Goal: Task Accomplishment & Management: Complete application form

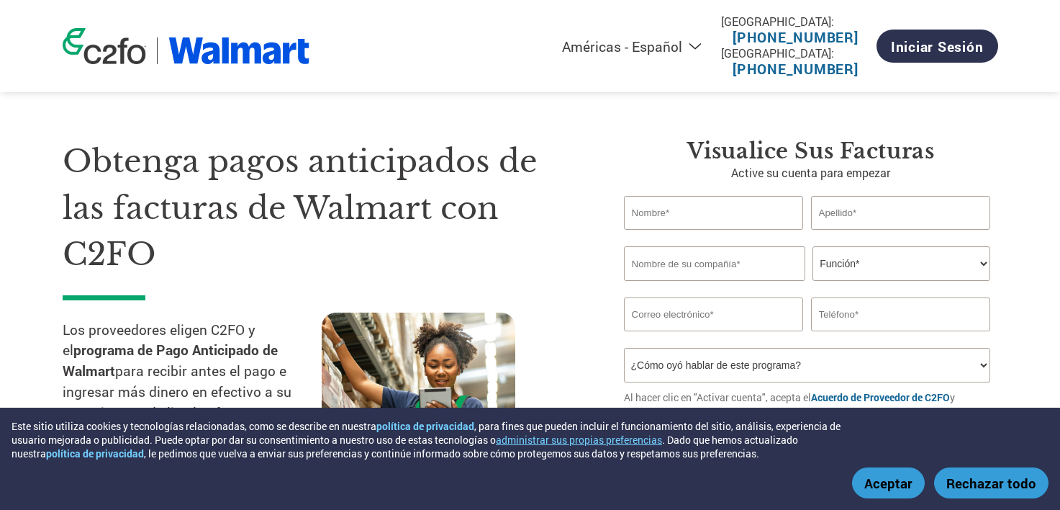
select select "es-MX"
click at [900, 492] on button "Aceptar" at bounding box center [888, 482] width 73 height 31
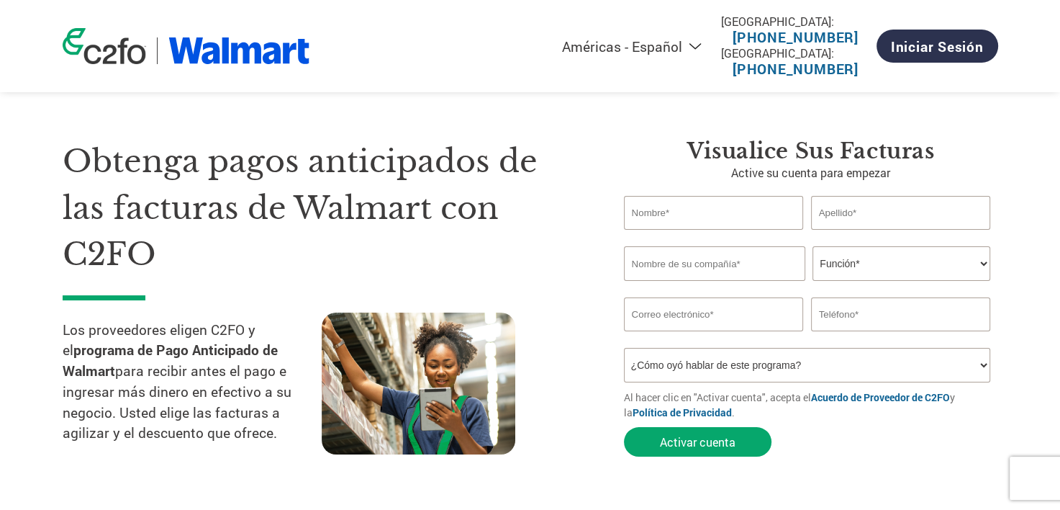
type input "[PERSON_NAME][EMAIL_ADDRESS][DOMAIN_NAME]"
type input "+5600"
click at [646, 228] on input "text" at bounding box center [714, 213] width 180 height 34
type input "[PERSON_NAME]"
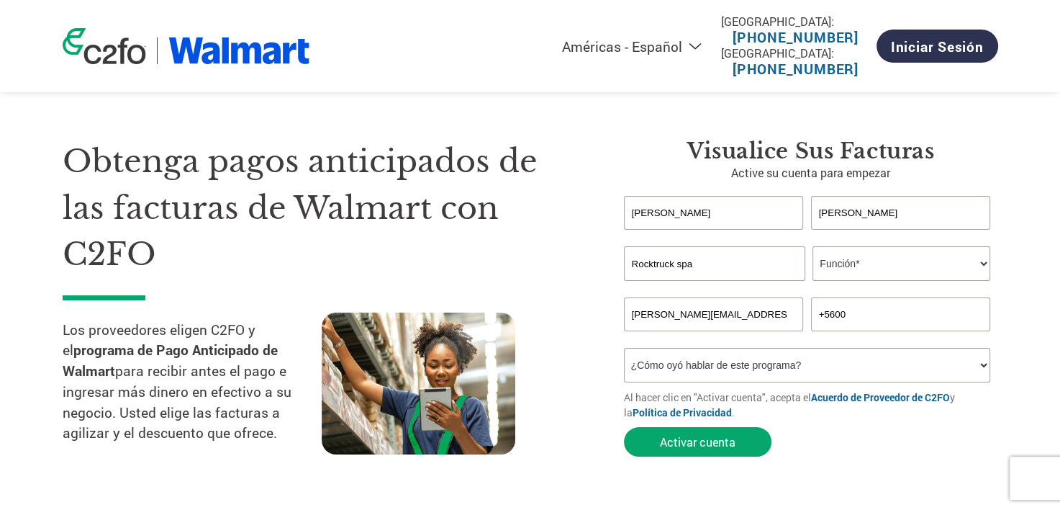
type input "Rocktruck spa"
click at [849, 262] on select "Función* Director financiero Interventor Gestor de créditos Director de finanza…" at bounding box center [902, 263] width 178 height 35
select select "TREASURER"
click at [813, 246] on select "Función* Director financiero Interventor Gestor de créditos Director de finanza…" at bounding box center [902, 263] width 178 height 35
click at [743, 371] on select "¿Cómo oyó hablar de este programa? Recibió una carta Correo electrónico Redes s…" at bounding box center [807, 365] width 367 height 35
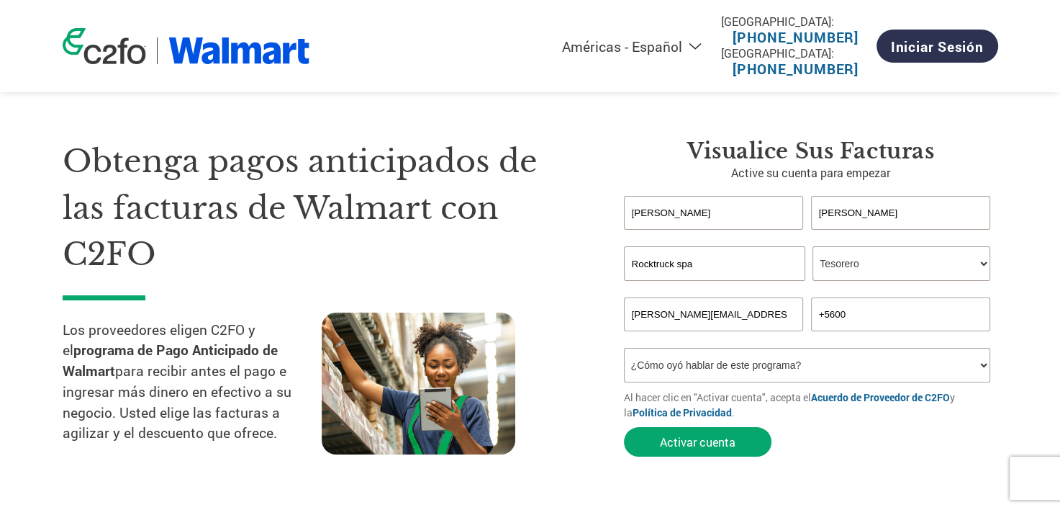
select select "Email"
click at [624, 348] on select "¿Cómo oyó hablar de este programa? Recibió una carta Correo electrónico Redes s…" at bounding box center [807, 365] width 367 height 35
click at [713, 428] on button "Activar cuenta" at bounding box center [698, 442] width 148 height 30
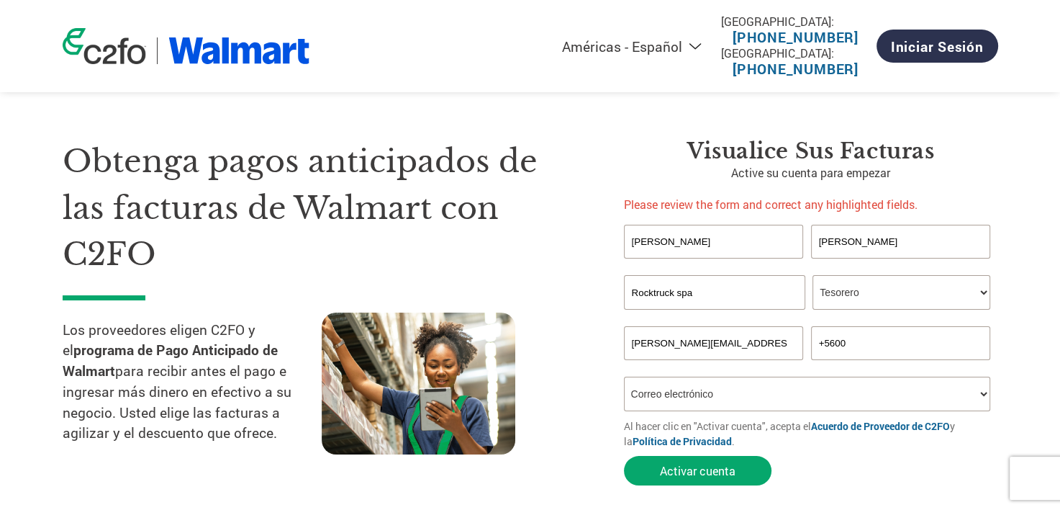
click at [705, 400] on select "¿Cómo oyó hablar de este programa? Recibió una carta Correo electrónico Redes s…" at bounding box center [807, 393] width 367 height 35
click at [708, 395] on select "¿Cómo oyó hablar de este programa? Recibió una carta Correo electrónico Redes s…" at bounding box center [807, 393] width 367 height 35
click at [856, 340] on input "+5600" at bounding box center [901, 343] width 180 height 34
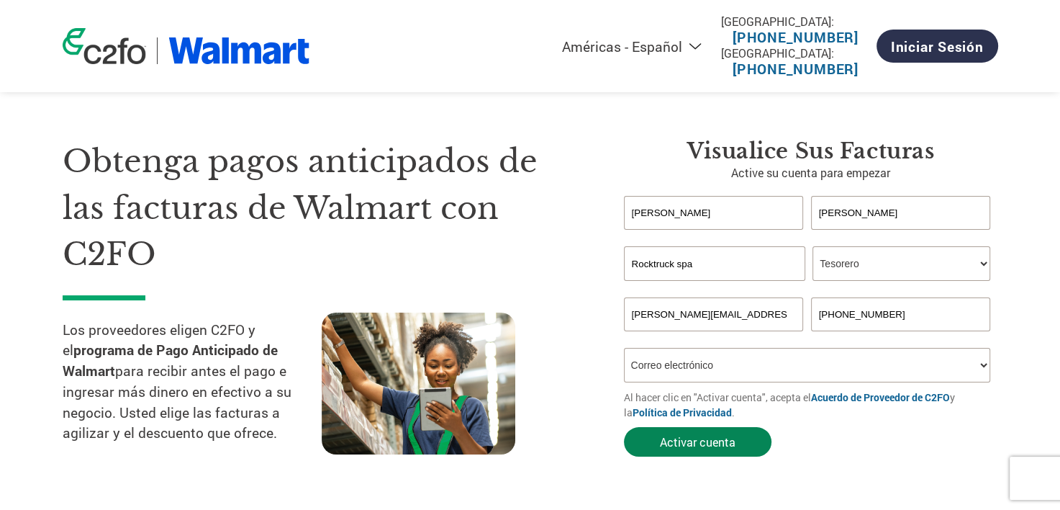
type input "[PHONE_NUMBER]"
drag, startPoint x: 720, startPoint y: 446, endPoint x: 763, endPoint y: 458, distance: 44.7
click at [721, 446] on button "Activar cuenta" at bounding box center [698, 442] width 148 height 30
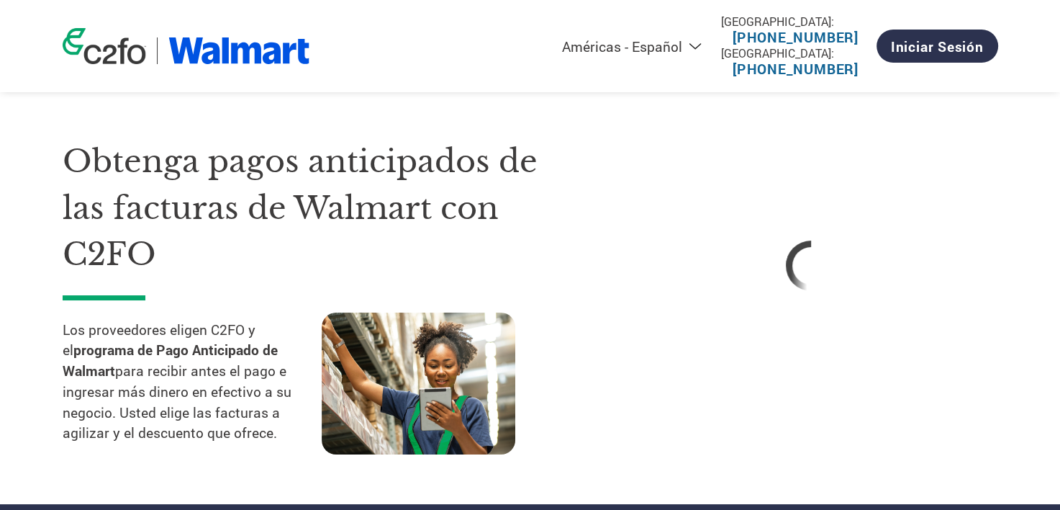
select select "es-MX"
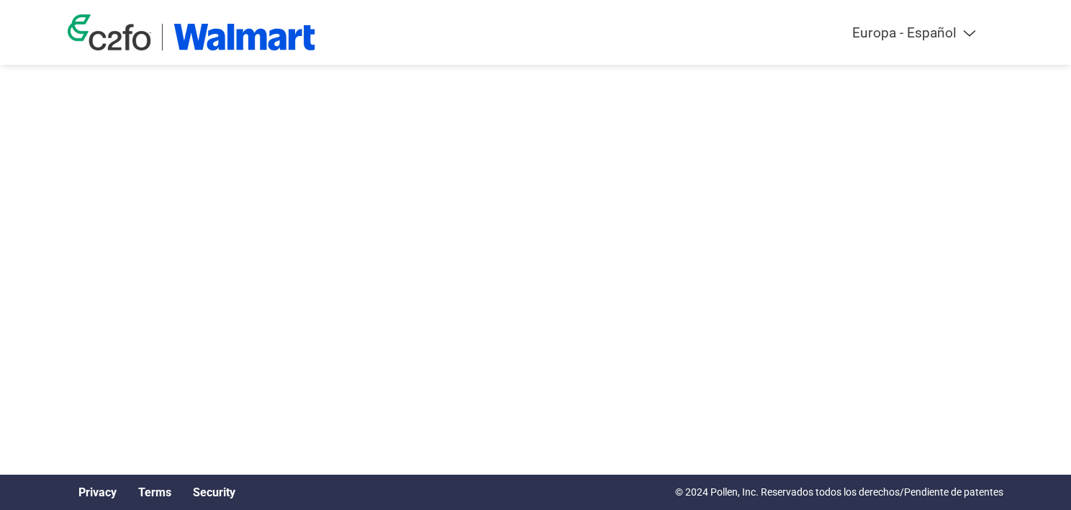
select select "es-ES"
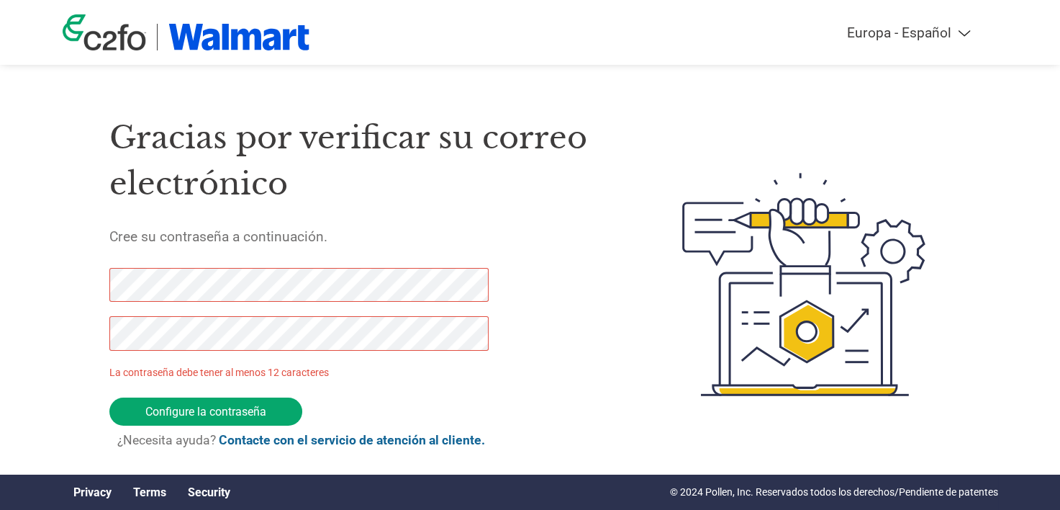
drag, startPoint x: 225, startPoint y: 412, endPoint x: -3, endPoint y: 277, distance: 264.3
click at [0, 277] on html "Americas - English Américas - Español Américas - Português Amériques - Français…" at bounding box center [530, 255] width 1060 height 511
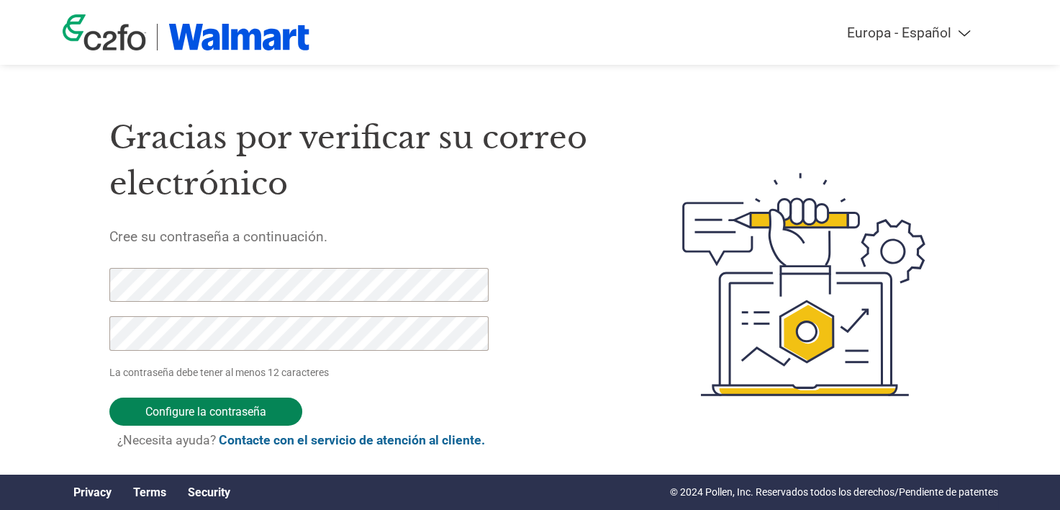
click at [241, 410] on input "Configure la contraseña" at bounding box center [205, 411] width 193 height 28
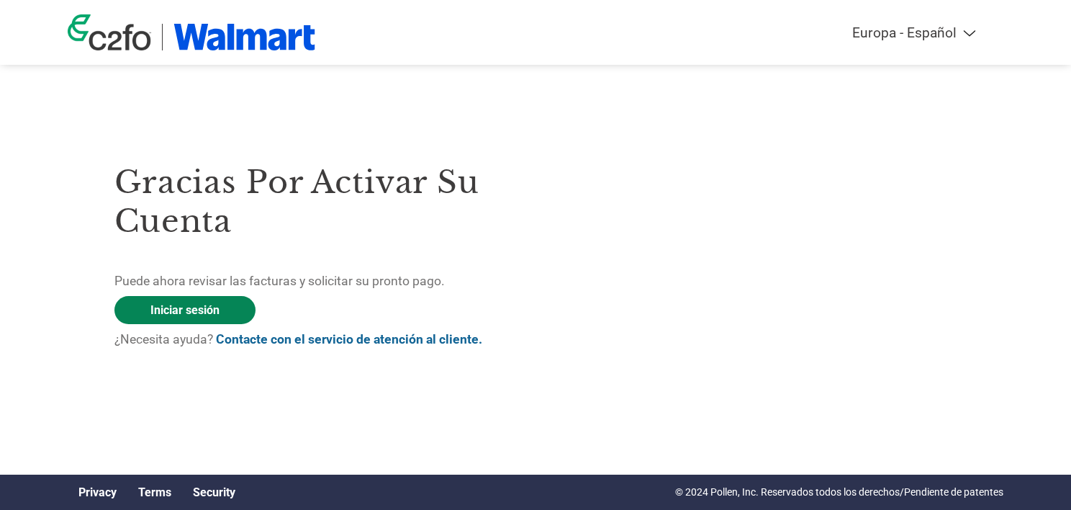
click at [172, 312] on link "Iniciar sesión" at bounding box center [184, 310] width 141 height 28
